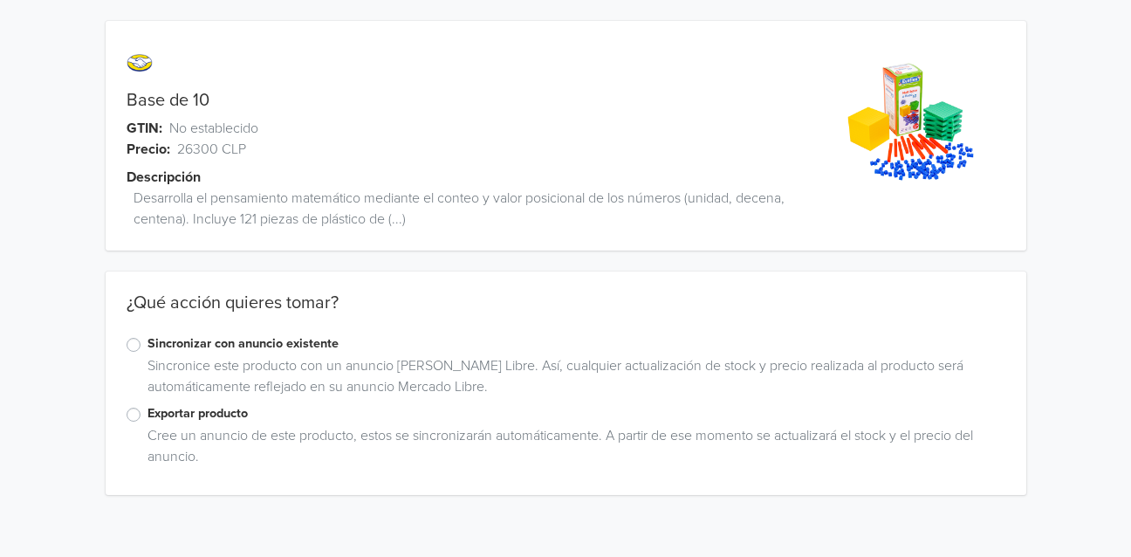
click at [147, 416] on label "Exportar producto" at bounding box center [576, 413] width 858 height 19
click at [0, 0] on input "Exportar producto" at bounding box center [0, 0] width 0 height 0
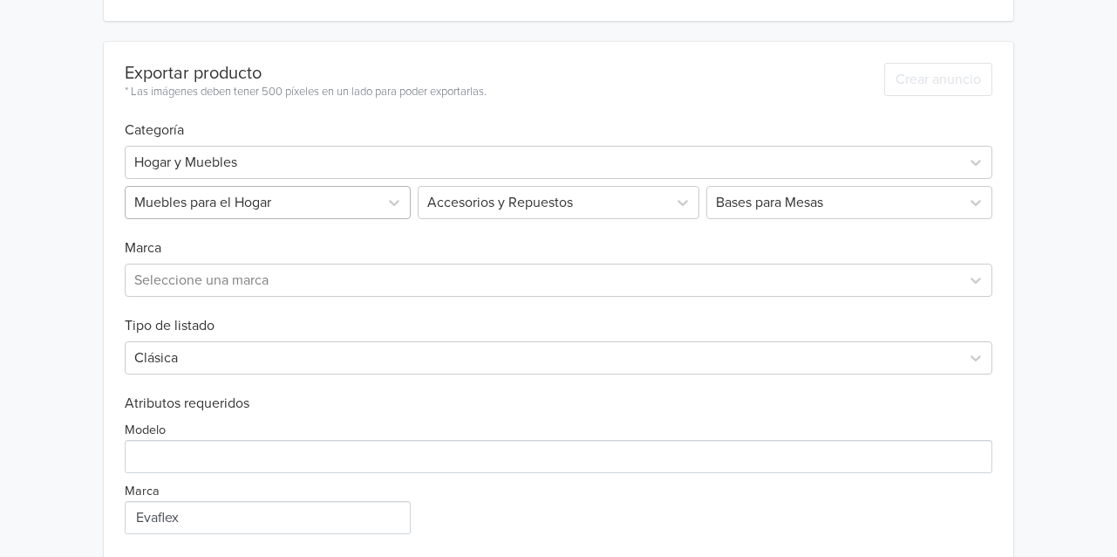
scroll to position [386, 0]
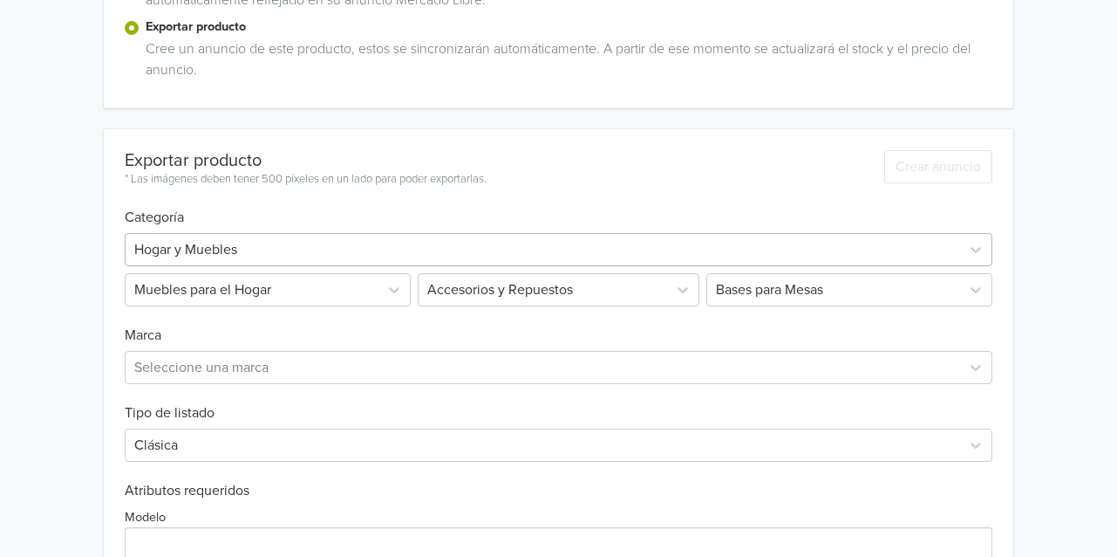
click at [250, 249] on div at bounding box center [542, 249] width 817 height 24
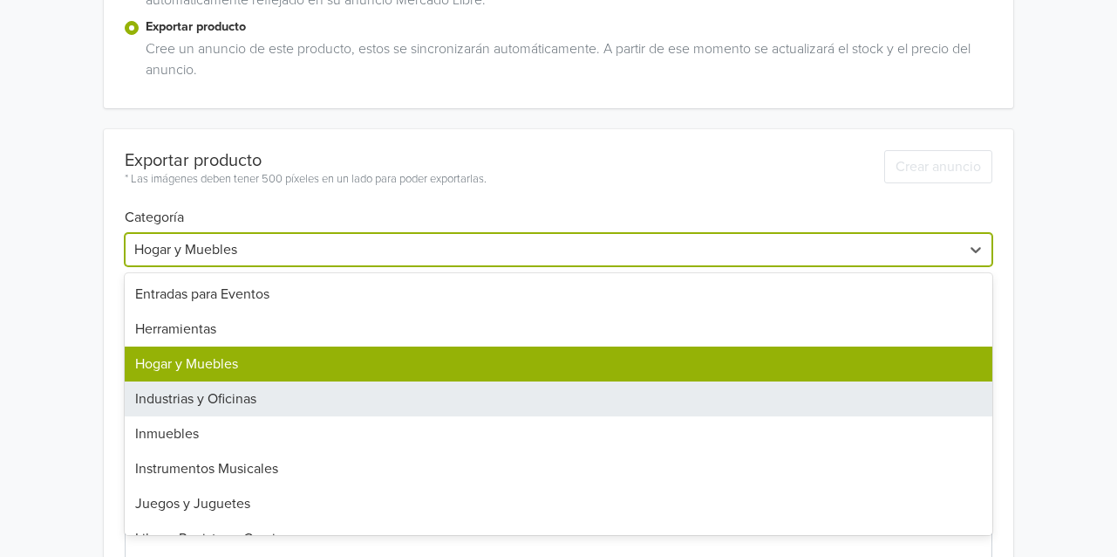
scroll to position [872, 0]
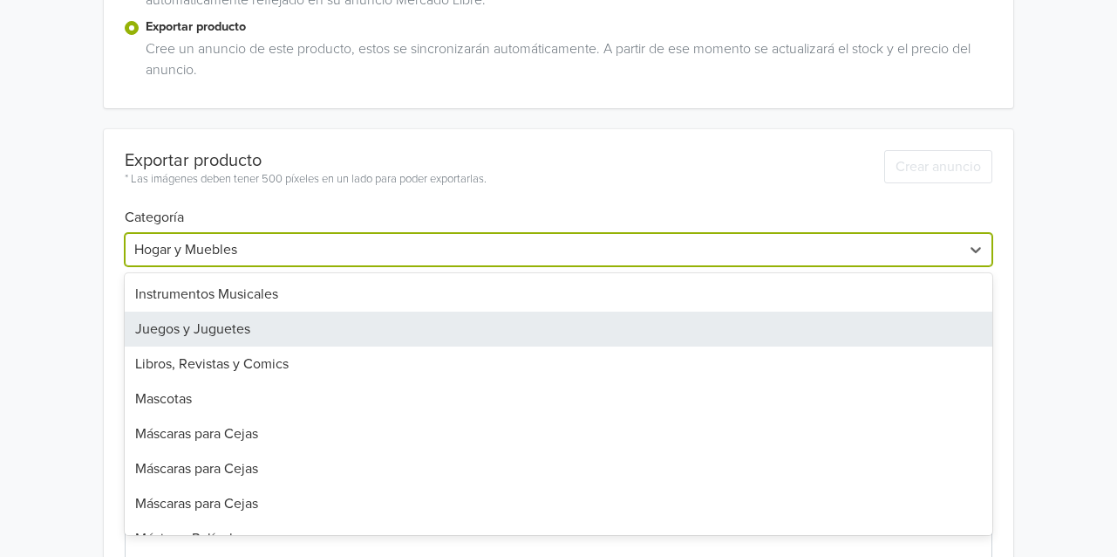
click at [266, 335] on div "Juegos y Juguetes" at bounding box center [559, 328] width 868 height 35
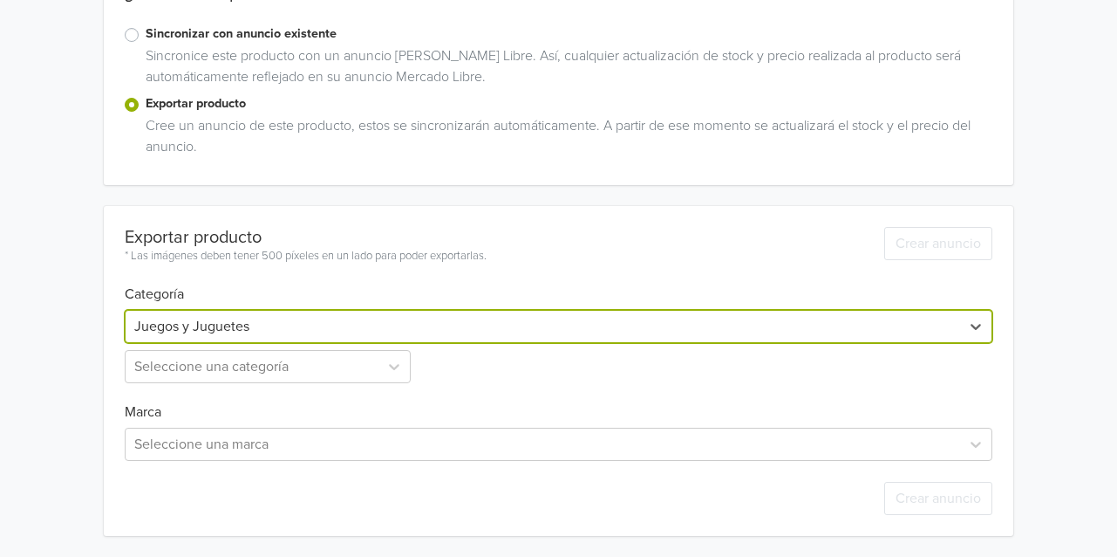
scroll to position [309, 0]
click at [293, 302] on div "Exportar producto * Las imágenes deben tener 500 píxeles en un lado para poder …" at bounding box center [559, 372] width 868 height 330
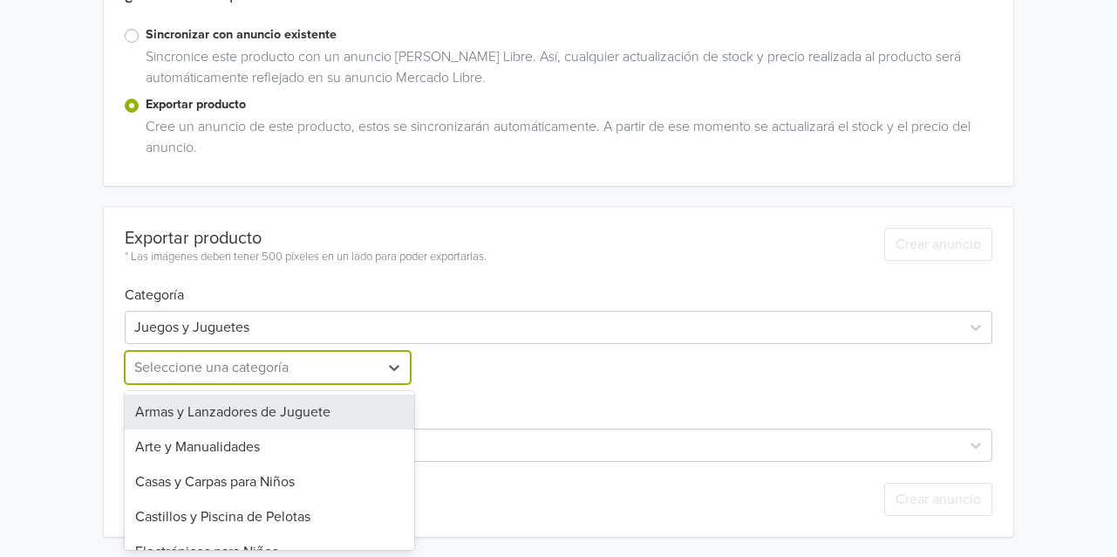
click at [255, 372] on div at bounding box center [252, 367] width 236 height 24
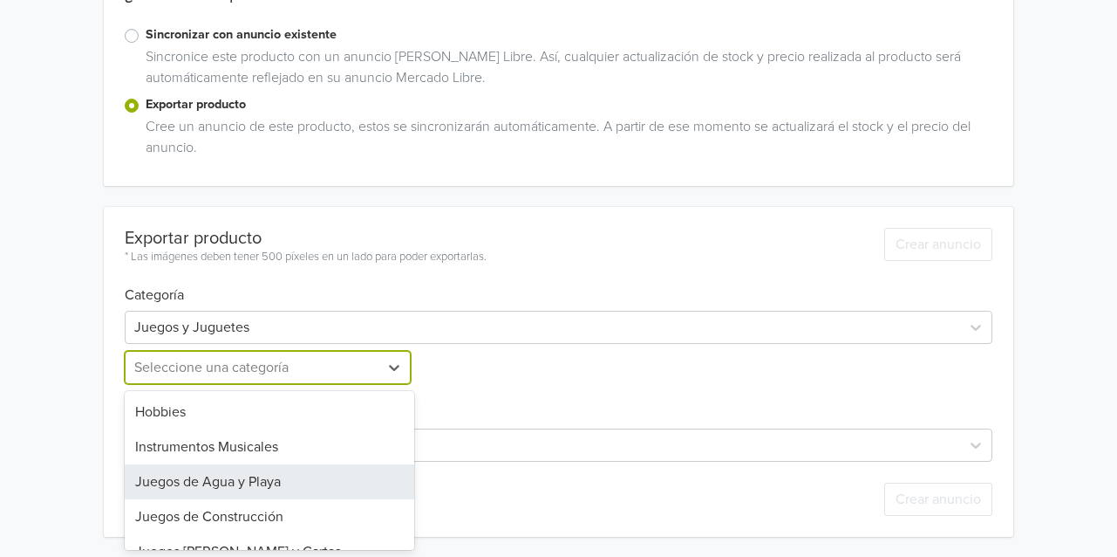
scroll to position [262, 0]
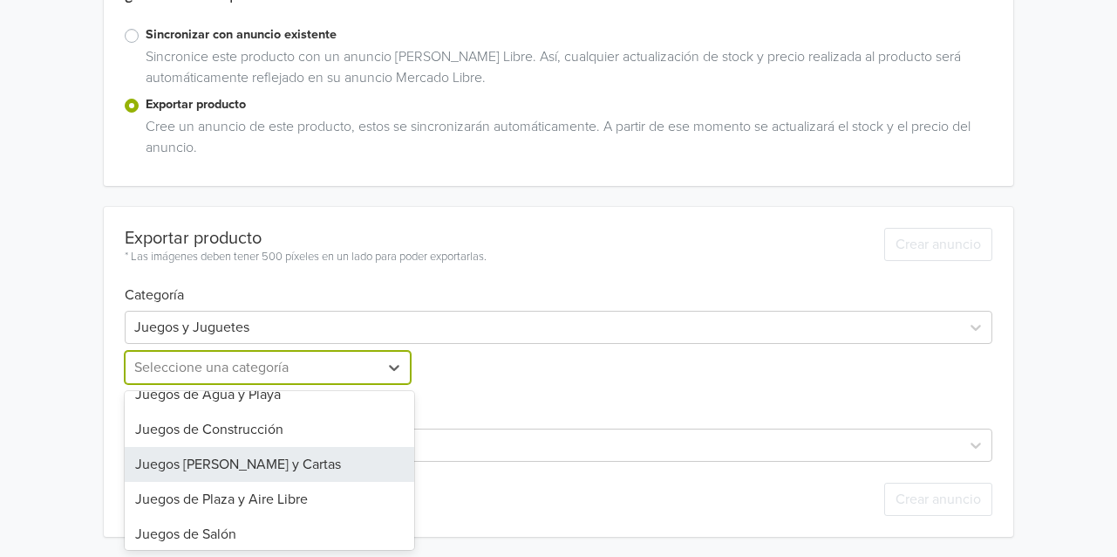
click at [276, 465] on div "Juegos [PERSON_NAME] y Cartas" at bounding box center [270, 464] width 290 height 35
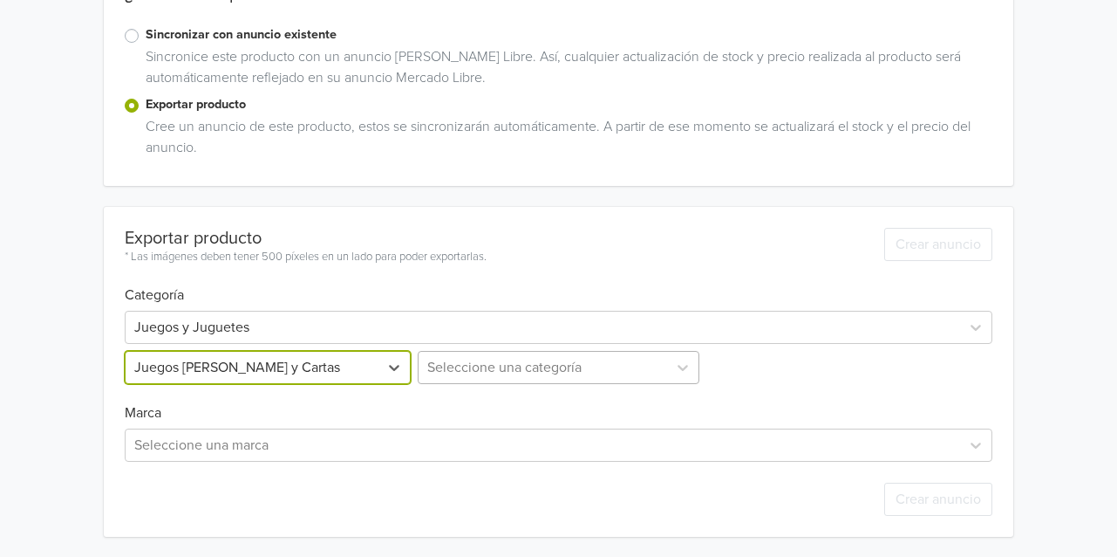
click at [502, 358] on div at bounding box center [543, 367] width 232 height 24
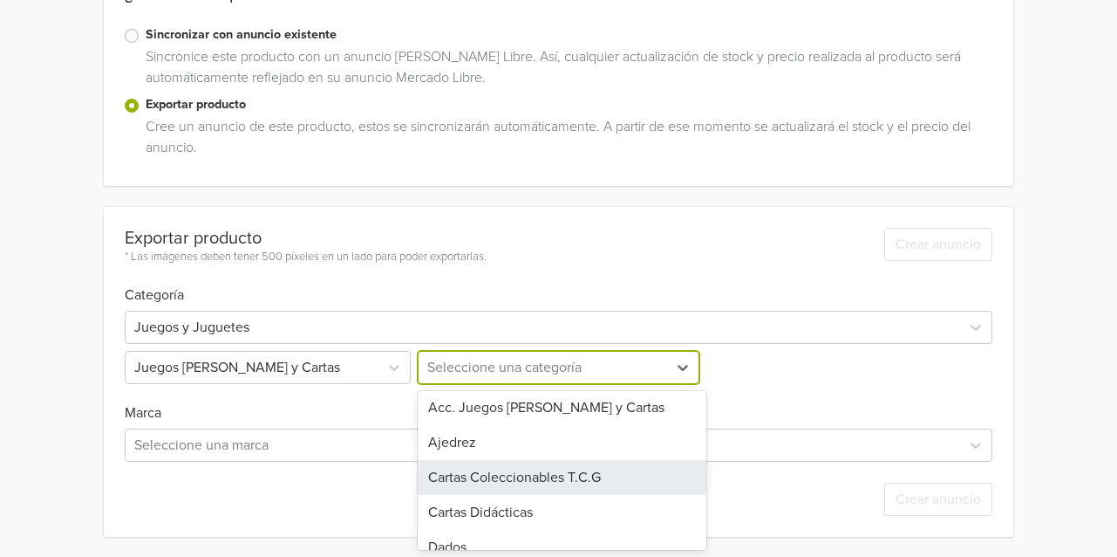
scroll to position [92, 0]
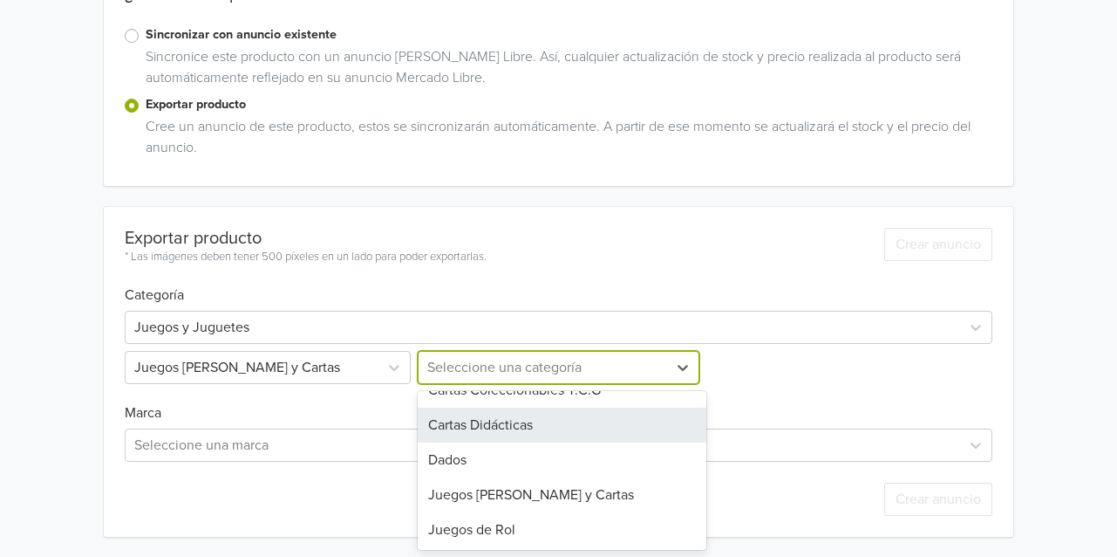
click at [504, 424] on div "Cartas Didácticas" at bounding box center [563, 424] width 290 height 35
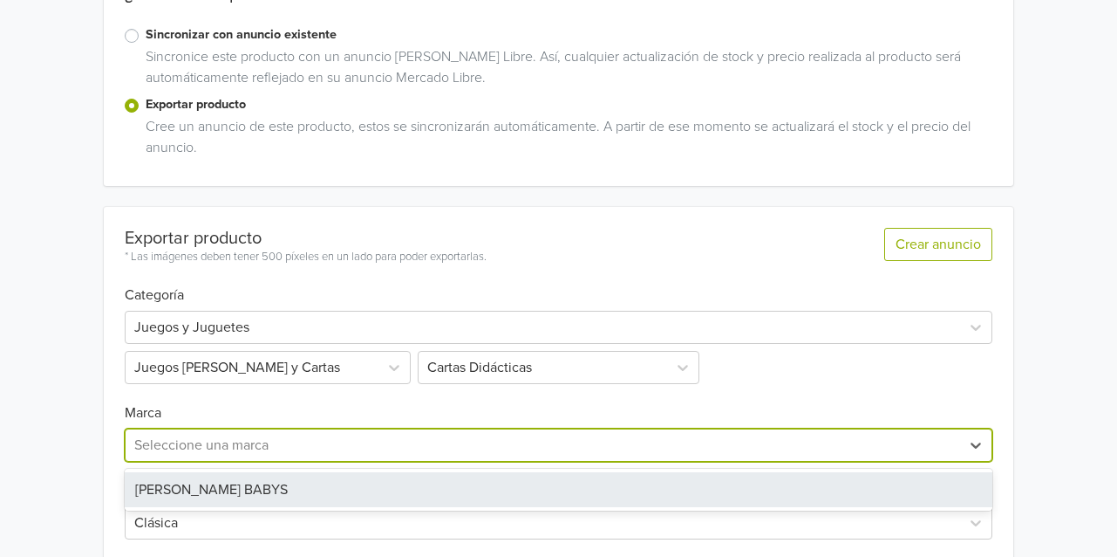
click at [183, 448] on div at bounding box center [542, 445] width 817 height 24
click at [199, 501] on div "[PERSON_NAME] BABYS" at bounding box center [559, 489] width 868 height 35
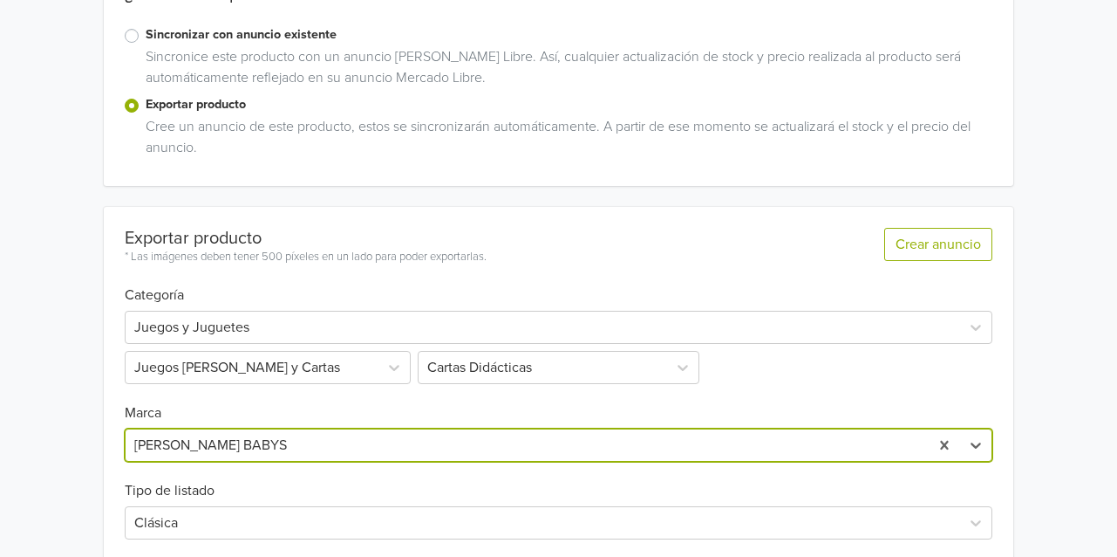
scroll to position [563, 0]
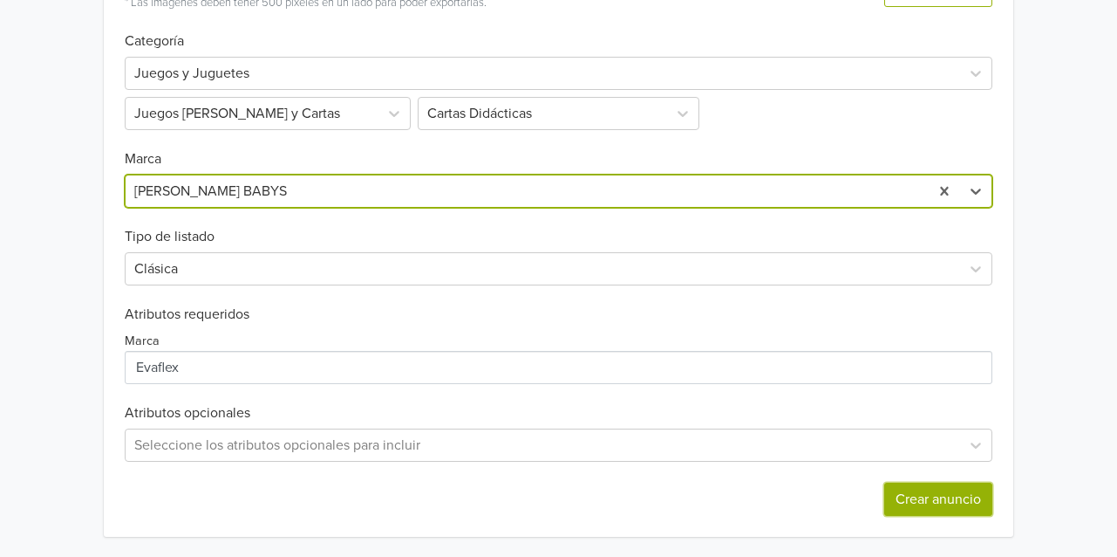
click at [907, 502] on button "Crear anuncio" at bounding box center [939, 498] width 108 height 33
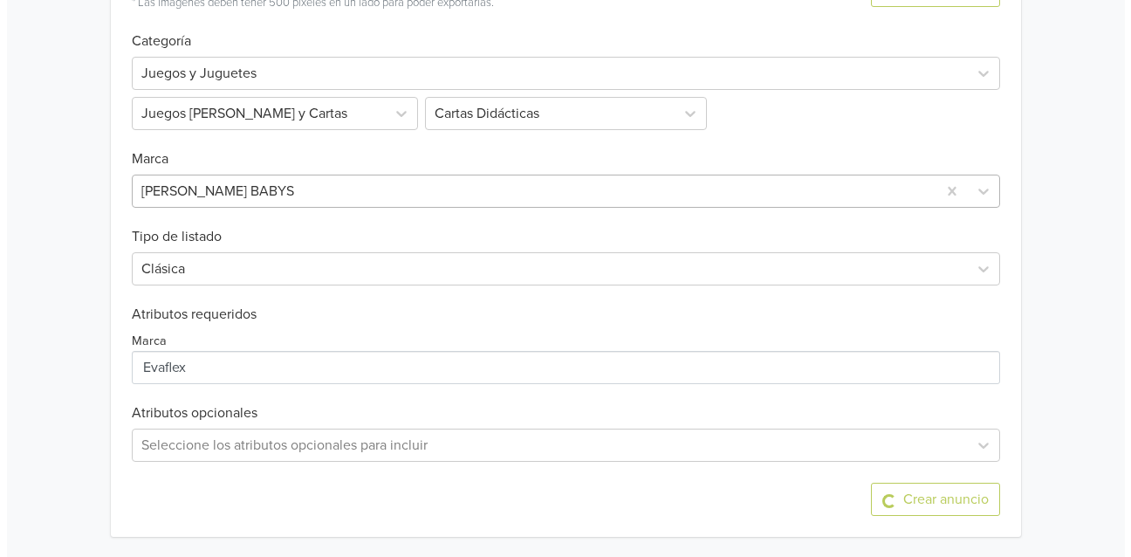
scroll to position [0, 0]
